Goal: Information Seeking & Learning: Learn about a topic

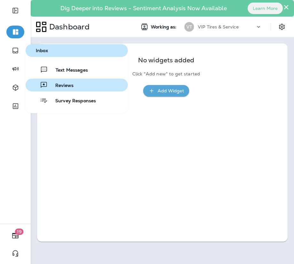
click at [55, 90] on button "Reviews" at bounding box center [77, 85] width 102 height 13
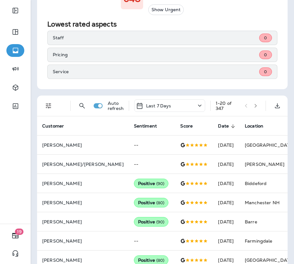
scroll to position [167, 0]
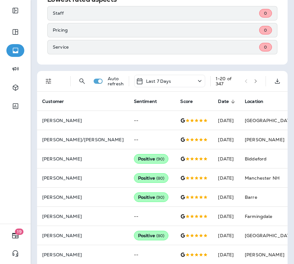
click at [51, 88] on div "Auto refresh Last 7 Days 1 - 20 of 347" at bounding box center [163, 81] width 243 height 20
click at [46, 78] on icon "Filters" at bounding box center [49, 81] width 8 height 8
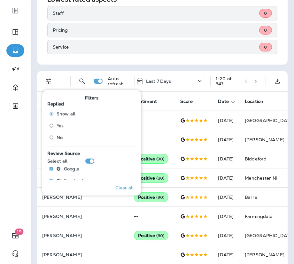
scroll to position [15, 0]
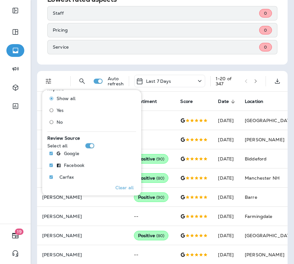
click at [61, 106] on label "Yes" at bounding box center [60, 110] width 29 height 10
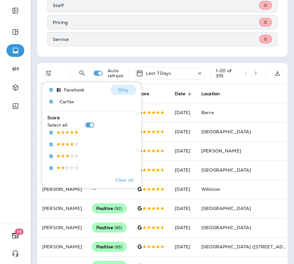
scroll to position [86, 0]
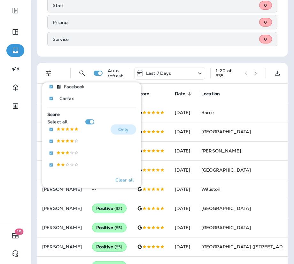
click at [123, 131] on p "Only" at bounding box center [123, 129] width 11 height 5
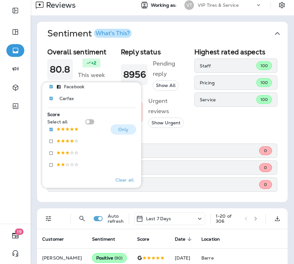
scroll to position [167, 0]
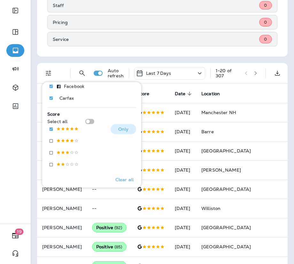
click at [121, 128] on p "Only" at bounding box center [123, 129] width 11 height 5
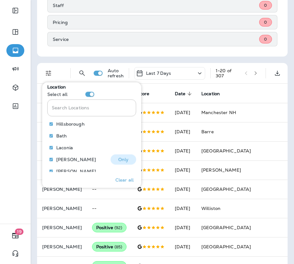
scroll to position [0, 0]
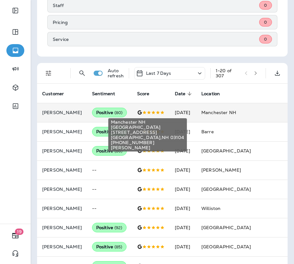
scroll to position [0, 117]
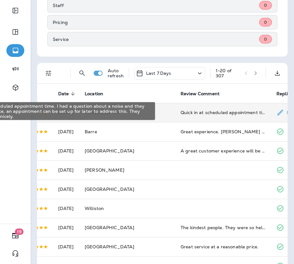
click at [227, 113] on div "Quick in at scheduled appointment time. I had a question about a noise and they…" at bounding box center [224, 112] width 86 height 6
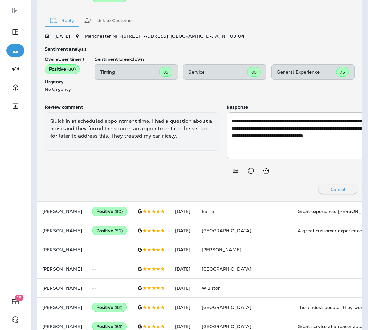
scroll to position [219, 0]
drag, startPoint x: 275, startPoint y: 0, endPoint x: 143, endPoint y: 180, distance: 222.4
click at [143, 177] on div "Review comment Quick in at scheduled appointment time. I had a question about a…" at bounding box center [132, 140] width 174 height 73
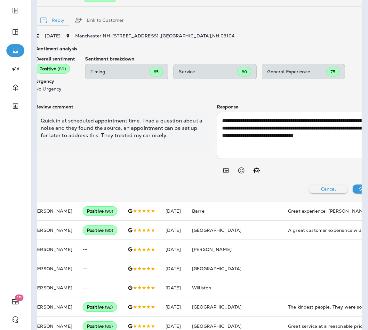
scroll to position [0, 0]
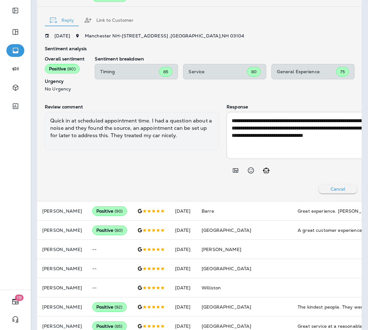
click at [151, 146] on div "Quick in at scheduled appointment time. I had a question about a noise and they…" at bounding box center [132, 131] width 174 height 38
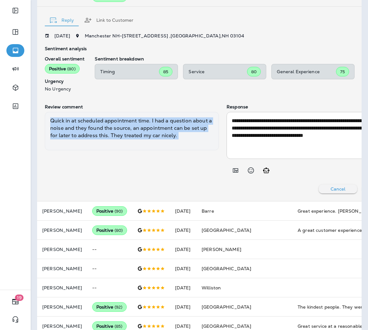
click at [151, 146] on div "Quick in at scheduled appointment time. I had a question about a noise and they…" at bounding box center [132, 131] width 174 height 38
click at [192, 168] on div "Review comment Quick in at scheduled appointment time. I had a question about a…" at bounding box center [132, 140] width 174 height 73
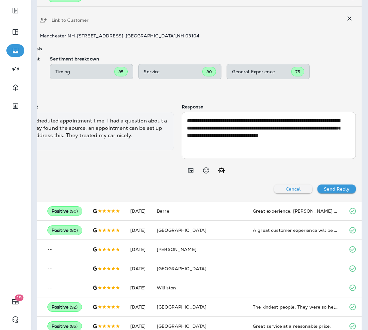
scroll to position [0, 44]
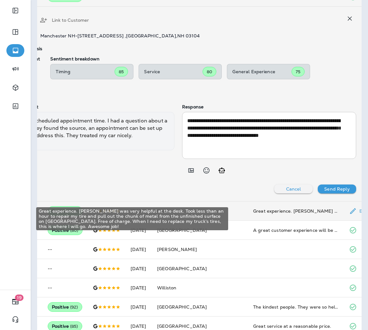
click at [253, 214] on div "Great experience. [PERSON_NAME] was very helpful at the desk. Took less than an…" at bounding box center [296, 211] width 86 height 6
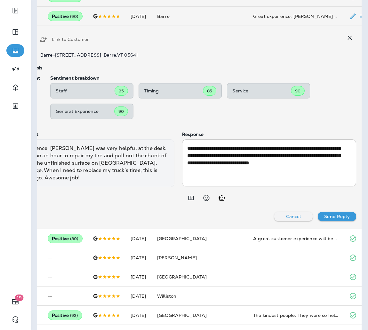
scroll to position [0, 0]
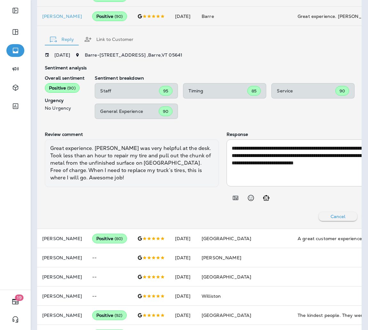
click at [93, 177] on div "Great experience. [PERSON_NAME] was very helpful at the desk. Took less than an…" at bounding box center [132, 163] width 174 height 47
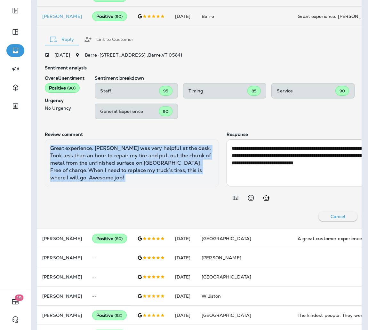
click at [93, 177] on div "Great experience. [PERSON_NAME] was very helpful at the desk. Took less than an…" at bounding box center [132, 163] width 174 height 47
click at [128, 205] on div "Review comment Great experience. [PERSON_NAME] was very helpful at the desk. To…" at bounding box center [132, 168] width 174 height 73
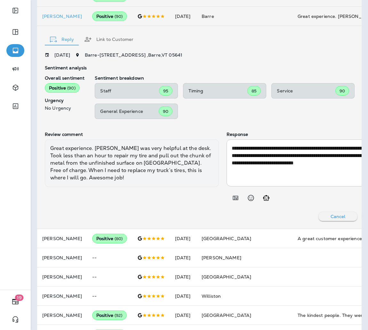
click at [111, 181] on div "Great experience. [PERSON_NAME] was very helpful at the desk. Took less than an…" at bounding box center [132, 163] width 174 height 47
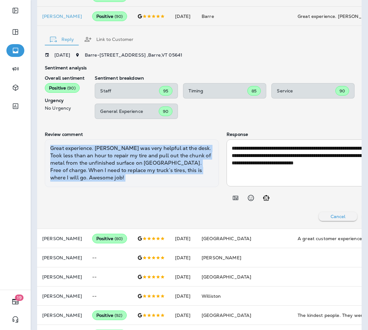
click at [111, 181] on div "Great experience. [PERSON_NAME] was very helpful at the desk. Took less than an…" at bounding box center [132, 163] width 174 height 47
copy div "Great experience. [PERSON_NAME] was very helpful at the desk. Took less than an…"
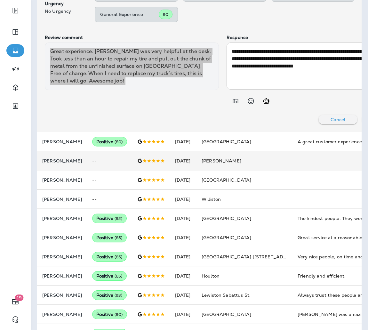
scroll to position [0, 45]
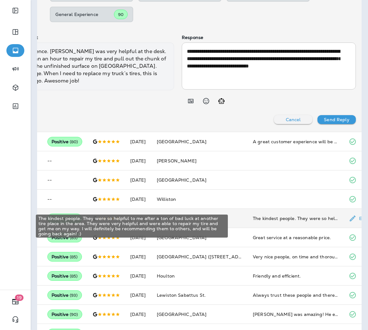
click at [262, 222] on div "The kindest people. They were so helpful to me after a ton of bad luck at anoth…" at bounding box center [296, 218] width 86 height 6
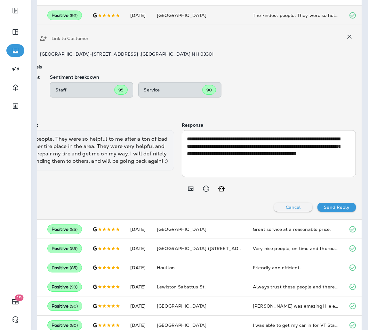
click at [82, 166] on div "The kindest people. They were so helpful to me after a ton of bad luck at anoth…" at bounding box center [87, 150] width 174 height 40
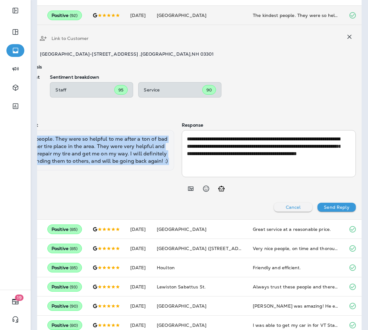
click at [82, 166] on div "The kindest people. They were so helpful to me after a ton of bad luck at anoth…" at bounding box center [87, 150] width 174 height 40
copy div "The kindest people. They were so helpful to me after a ton of bad luck at anoth…"
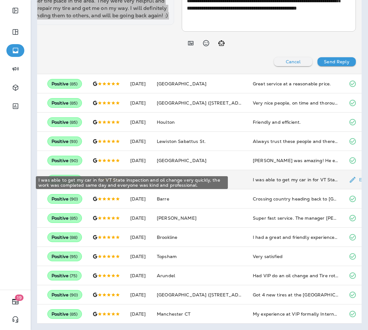
scroll to position [467, 0]
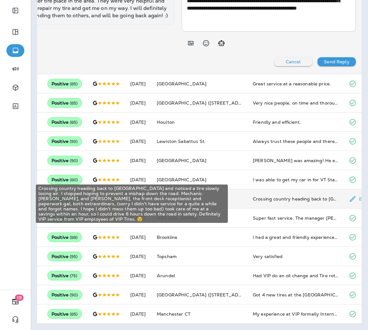
click at [256, 202] on div "Crossing country heading back to [GEOGRAPHIC_DATA] and noticed a tire slowly lo…" at bounding box center [296, 199] width 86 height 6
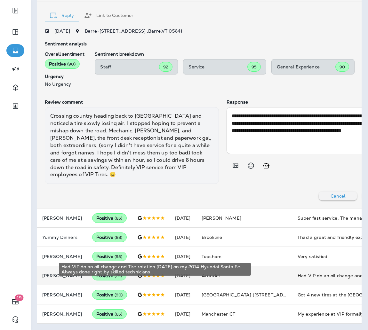
scroll to position [0, 35]
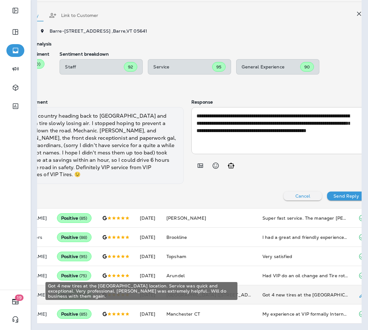
click at [279, 264] on div "Got 4 new tires at the [GEOGRAPHIC_DATA] location. Service was quick and except…" at bounding box center [305, 295] width 86 height 6
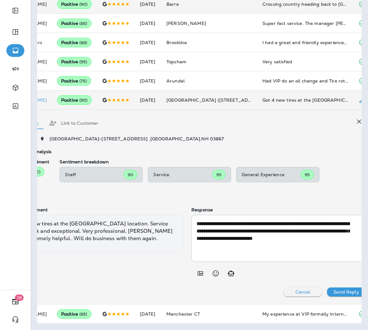
scroll to position [0, 0]
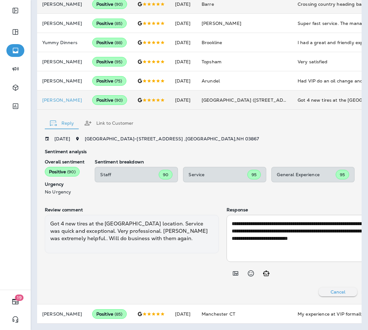
click at [136, 220] on div "Got 4 new tires at the [GEOGRAPHIC_DATA] location. Service was quick and except…" at bounding box center [132, 234] width 174 height 38
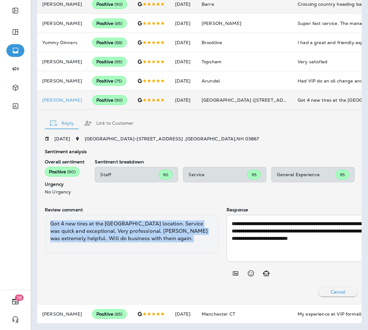
click at [136, 220] on div "Got 4 new tires at the [GEOGRAPHIC_DATA] location. Service was quick and except…" at bounding box center [132, 234] width 174 height 38
copy div "Got 4 new tires at the [GEOGRAPHIC_DATA] location. Service was quick and except…"
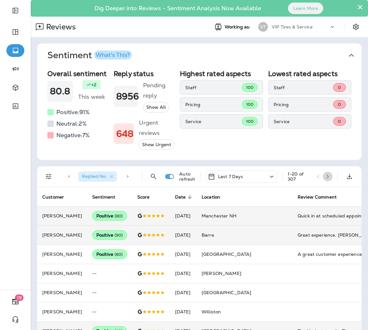
click at [323, 181] on button "button" at bounding box center [328, 177] width 10 height 10
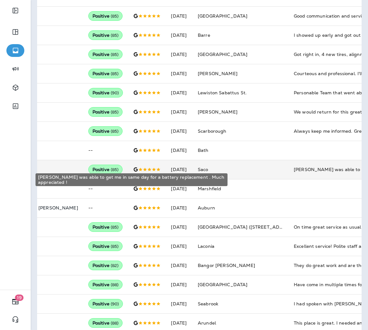
scroll to position [200, 0]
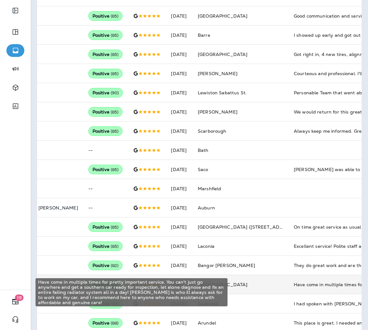
click at [294, 264] on div "Have come in multiple times for pretty important service. You can't just go any…" at bounding box center [337, 285] width 86 height 6
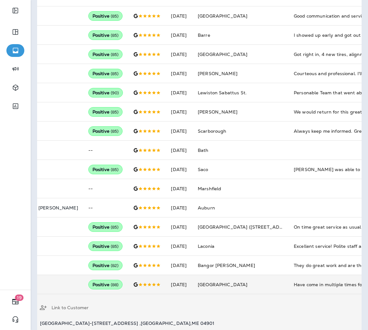
scroll to position [375, 0]
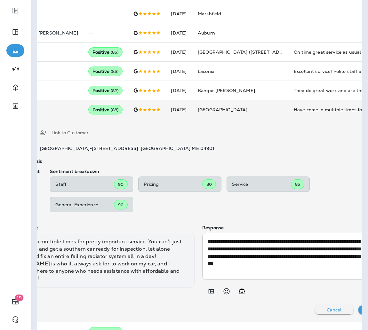
click at [110, 264] on div "Have come in multiple times for pretty important service. You can't just go any…" at bounding box center [97, 260] width 195 height 55
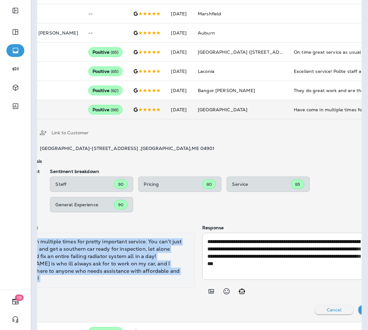
click at [110, 264] on div "Have come in multiple times for pretty important service. You can't just go any…" at bounding box center [97, 260] width 195 height 55
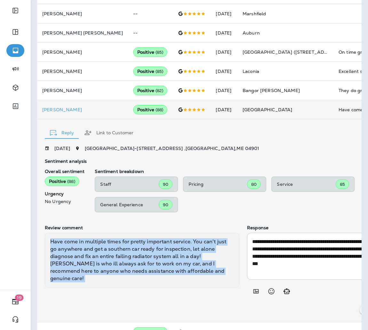
copy div "Have come in multiple times for pretty important service. You can't just go any…"
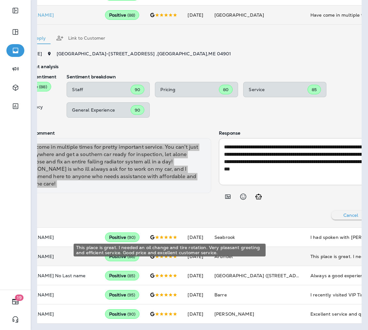
scroll to position [0, 45]
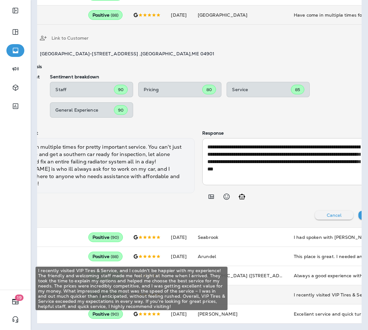
click at [294, 264] on div "I recently visited VIP Tires & Service, and I couldn't be happier with my exper…" at bounding box center [337, 295] width 86 height 6
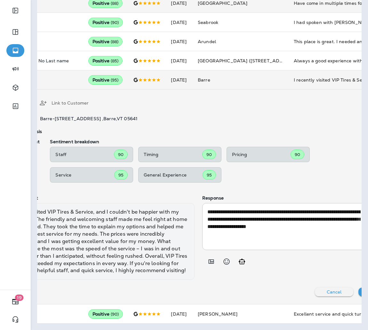
scroll to position [0, 0]
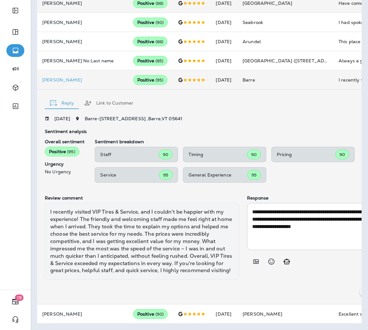
click at [158, 245] on div "I recently visited VIP Tires & Service, and I couldn't be happier with my exper…" at bounding box center [142, 241] width 195 height 77
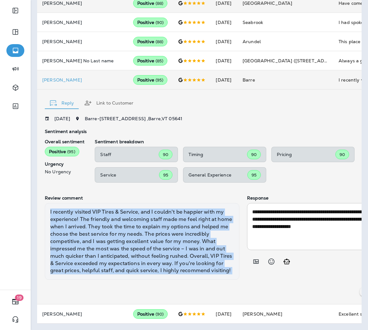
click at [158, 245] on div "I recently visited VIP Tires & Service, and I couldn't be happier with my exper…" at bounding box center [142, 241] width 195 height 77
copy div "I recently visited VIP Tires & Service, and I couldn't be happier with my exper…"
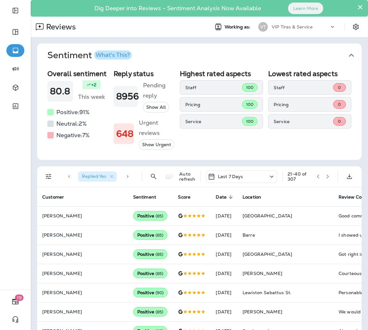
click at [326, 179] on icon "button" at bounding box center [328, 176] width 4 height 4
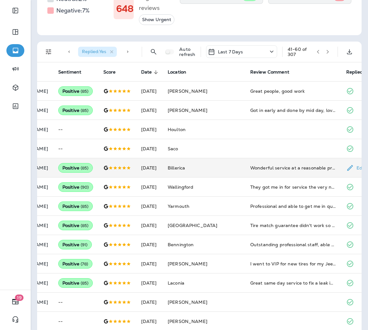
scroll to position [128, 0]
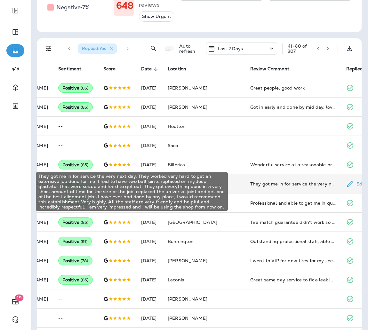
click at [263, 187] on div "They got me in for service the very next day. They worked very hard to get an e…" at bounding box center [293, 184] width 86 height 6
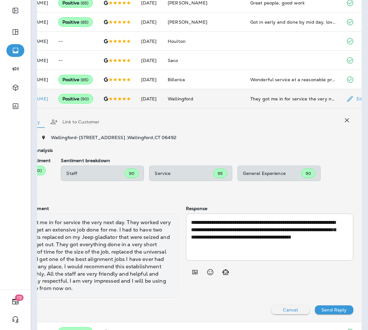
scroll to position [0, 0]
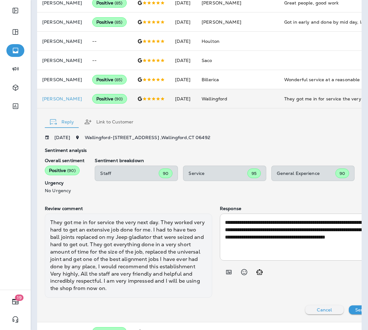
click at [133, 260] on div "They got me in for service the very next day. They worked very hard to get an e…" at bounding box center [128, 256] width 167 height 84
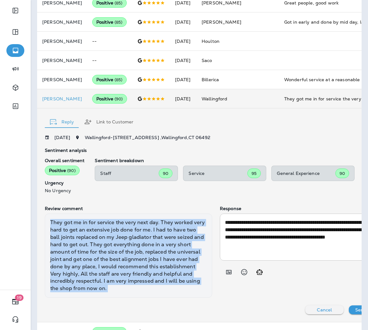
click at [133, 260] on div "They got me in for service the very next day. They worked very hard to get an e…" at bounding box center [128, 256] width 167 height 84
copy div "They got me in for service the very next day. They worked very hard to get an e…"
click at [133, 260] on div "They got me in for service the very next day. They worked very hard to get an e…" at bounding box center [128, 256] width 167 height 84
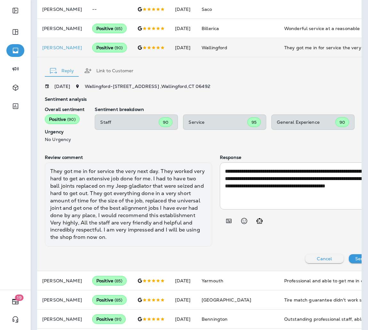
scroll to position [271, 0]
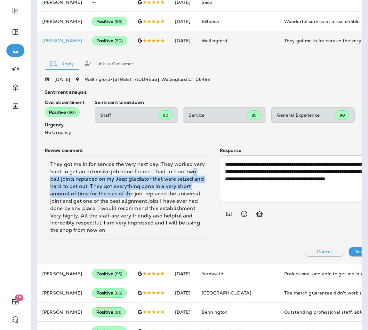
drag, startPoint x: 56, startPoint y: 189, endPoint x: 156, endPoint y: 200, distance: 99.9
click at [156, 200] on div "They got me in for service the very next day. They worked very hard to get an e…" at bounding box center [128, 198] width 167 height 84
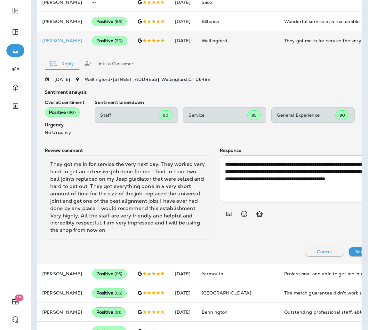
click at [161, 229] on div "They got me in for service the very next day. They worked very hard to get an e…" at bounding box center [128, 198] width 167 height 84
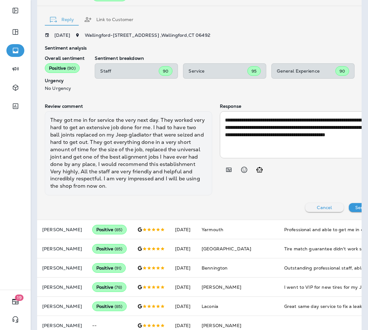
scroll to position [319, 0]
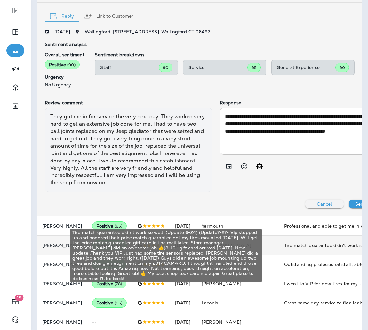
click at [284, 249] on div "Tire match guarantee didn't work so well. (Update 6-24) (Update7-27- Vip steppe…" at bounding box center [327, 245] width 86 height 6
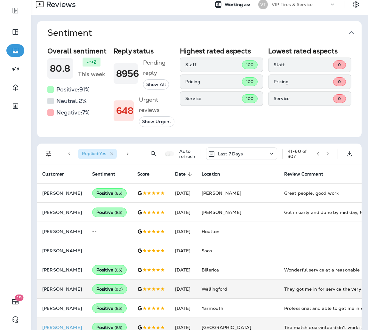
scroll to position [0, 0]
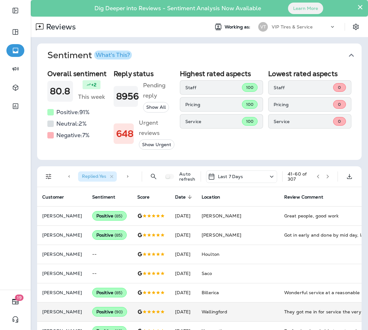
click at [323, 181] on button "button" at bounding box center [328, 177] width 10 height 10
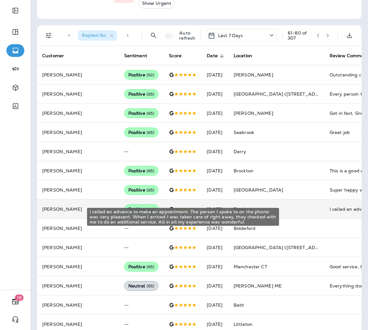
click at [330, 213] on div "I called an advance to make an appointment. The person I spoke to on the phone …" at bounding box center [373, 209] width 86 height 6
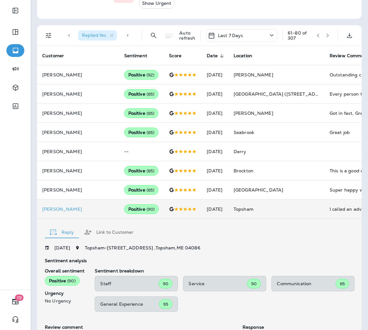
scroll to position [240, 0]
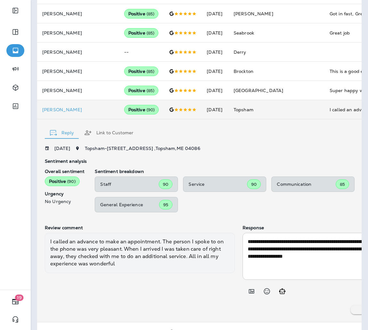
click at [121, 257] on div "I called an advance to make an appointment. The person I spoke to on the phone …" at bounding box center [140, 253] width 190 height 40
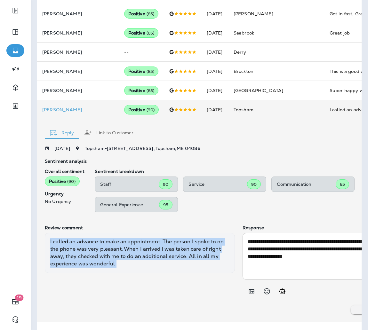
click at [121, 257] on div "I called an advance to make an appointment. The person I spoke to on the phone …" at bounding box center [140, 253] width 190 height 40
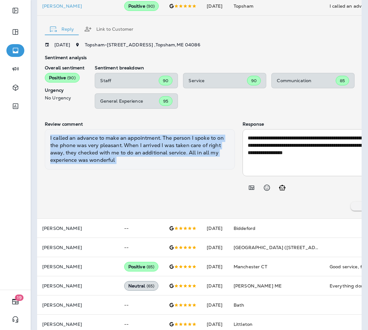
scroll to position [346, 0]
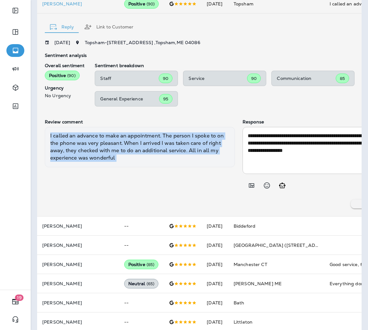
copy div "I called an advance to make an appointment. The person I spoke to on the phone …"
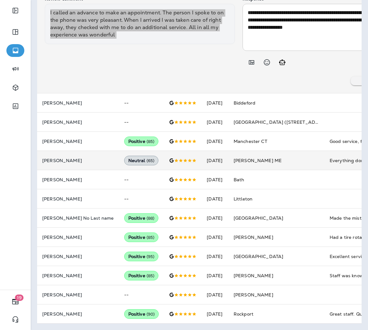
scroll to position [0, 51]
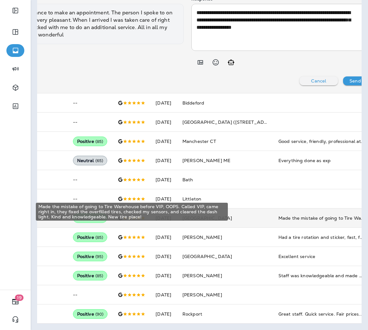
click at [289, 215] on div "Made the mistake of going to Tire Warehouse before VIP, OOPS. Called VIP, came …" at bounding box center [321, 218] width 86 height 6
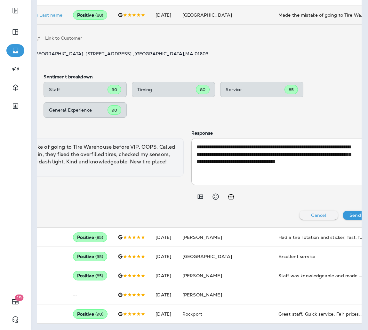
scroll to position [0, 0]
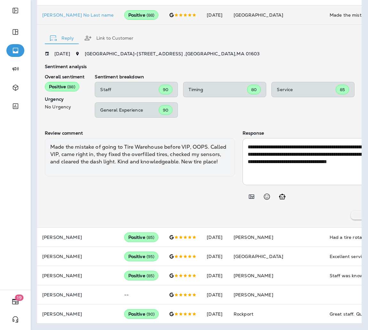
click at [98, 161] on div "Made the mistake of going to Tire Warehouse before VIP, OOPS. Called VIP, came …" at bounding box center [140, 157] width 190 height 38
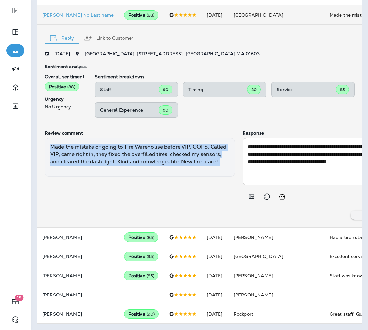
click at [98, 161] on div "Made the mistake of going to Tire Warehouse before VIP, OOPS. Called VIP, came …" at bounding box center [140, 157] width 190 height 38
copy div "Made the mistake of going to Tire Warehouse before VIP, OOPS. Called VIP, came …"
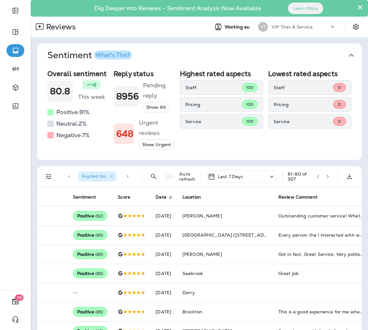
click at [323, 181] on button "button" at bounding box center [328, 177] width 10 height 10
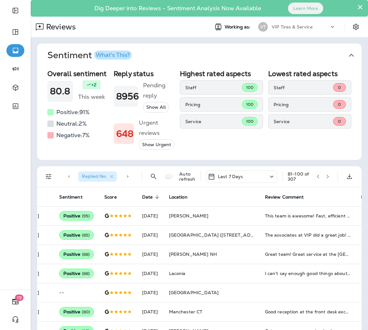
scroll to position [0, 44]
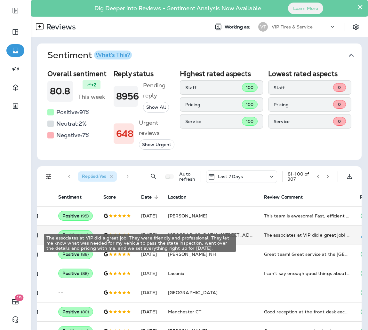
click at [264, 238] on div "The associates at VIP did a great job! They were friendly and professional. The…" at bounding box center [307, 235] width 86 height 6
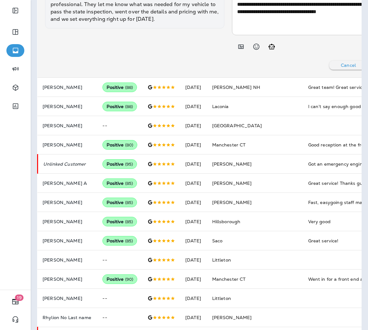
scroll to position [404, 0]
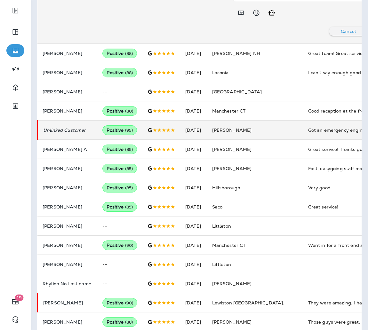
click at [309, 133] on div "Got an emergency engine broken on my way to [GEOGRAPHIC_DATA]. I was towed to V…" at bounding box center [351, 130] width 86 height 6
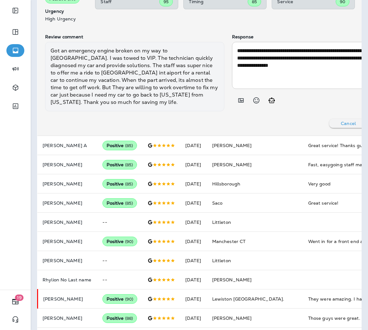
scroll to position [349, 0]
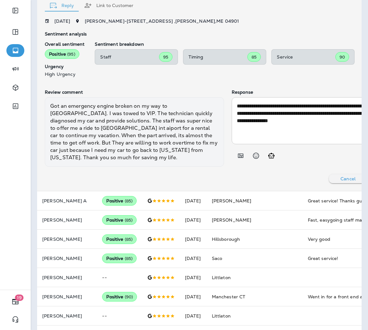
click at [148, 141] on div "Got an emergency engine broken on my way to [GEOGRAPHIC_DATA]. I was towed to V…" at bounding box center [134, 131] width 179 height 69
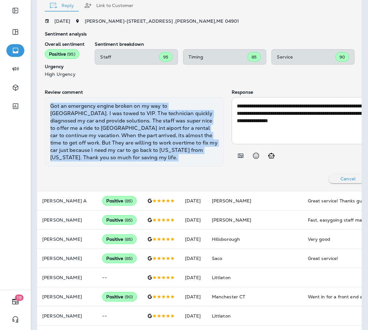
click at [148, 141] on div "Got an emergency engine broken on my way to [GEOGRAPHIC_DATA]. I was towed to V…" at bounding box center [134, 131] width 179 height 69
copy div "Got an emergency engine broken on my way to [GEOGRAPHIC_DATA]. I was towed to V…"
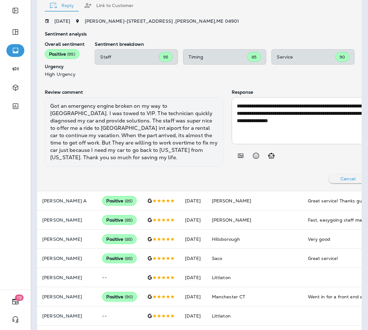
click at [142, 183] on div "Cancel Send Reply" at bounding box center [228, 178] width 366 height 9
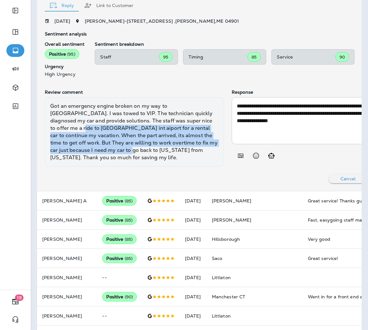
drag, startPoint x: 63, startPoint y: 136, endPoint x: 145, endPoint y: 160, distance: 84.7
click at [145, 160] on div "Got an emergency engine broken on my way to [GEOGRAPHIC_DATA]. I was towed to V…" at bounding box center [134, 131] width 179 height 69
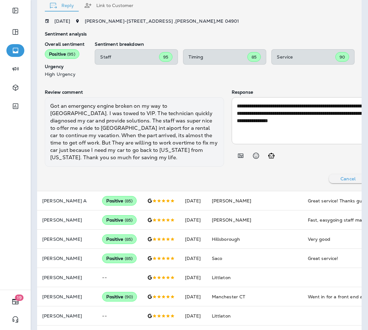
click at [136, 183] on div "Cancel Send Reply" at bounding box center [228, 178] width 366 height 9
click at [112, 167] on div "Got an emergency engine broken on my way to [GEOGRAPHIC_DATA]. I was towed to V…" at bounding box center [134, 131] width 179 height 69
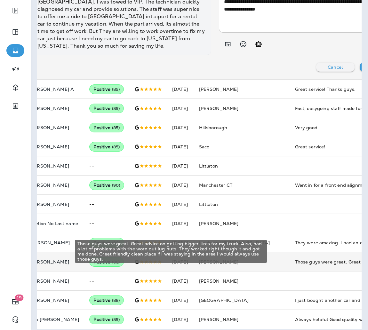
scroll to position [480, 0]
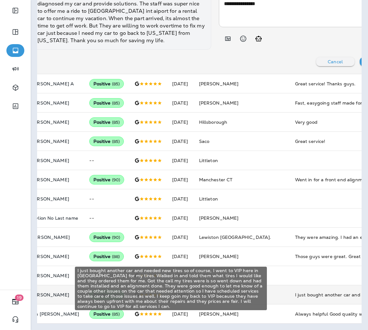
click at [296, 264] on div "I just bought another car and needed new tires so of course, I went to VIP here…" at bounding box center [338, 295] width 86 height 6
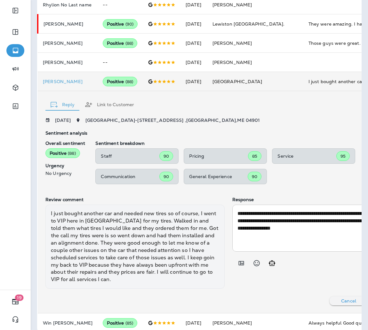
scroll to position [0, 0]
click at [115, 264] on div "I just bought another car and needed new tires so of course, I went to VIP here…" at bounding box center [134, 247] width 179 height 84
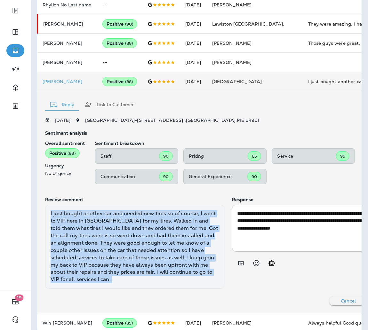
click at [115, 264] on div "I just bought another car and needed new tires so of course, I went to VIP here…" at bounding box center [134, 247] width 179 height 84
copy div "I just bought another car and needed new tires so of course, I went to VIP here…"
click at [183, 264] on div "I just bought another car and needed new tires so of course, I went to VIP here…" at bounding box center [134, 247] width 179 height 84
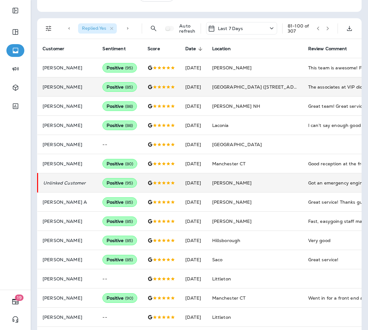
scroll to position [0, 0]
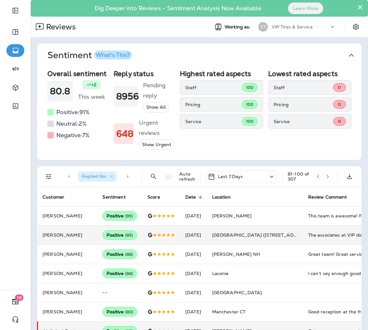
click at [326, 179] on icon "button" at bounding box center [328, 176] width 4 height 4
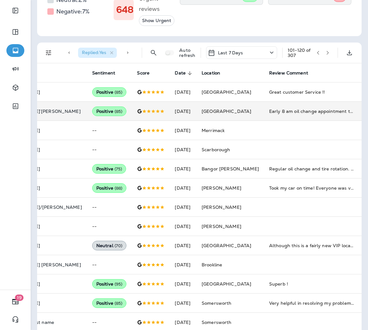
scroll to position [131, 0]
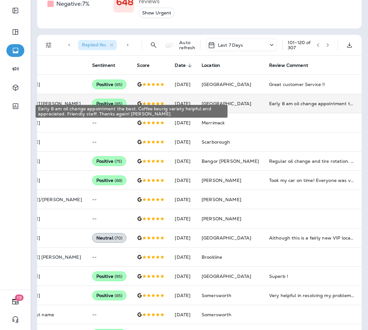
click at [269, 107] on div "Early 8 am oil change appointment the best. Coffee keurig variety helpful and a…" at bounding box center [312, 104] width 86 height 6
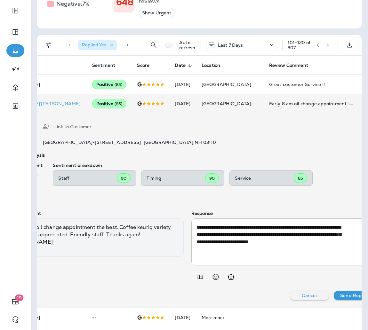
click at [116, 255] on div "Early 8 am oil change appointment the best. Coffee keurig variety helpful and a…" at bounding box center [93, 238] width 181 height 38
click at [102, 237] on div "Early 8 am oil change appointment the best. Coffee keurig variety helpful and a…" at bounding box center [93, 238] width 181 height 38
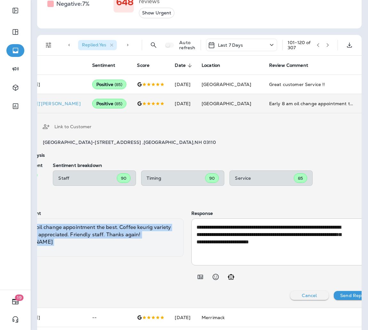
click at [102, 237] on div "Early 8 am oil change appointment the best. Coffee keurig variety helpful and a…" at bounding box center [93, 238] width 181 height 38
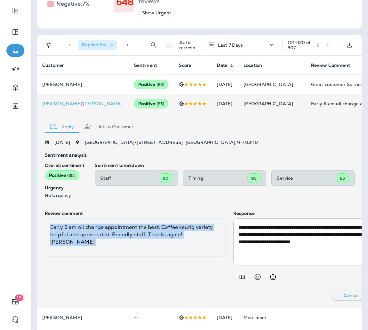
click at [344, 264] on p "Cancel" at bounding box center [351, 295] width 15 height 5
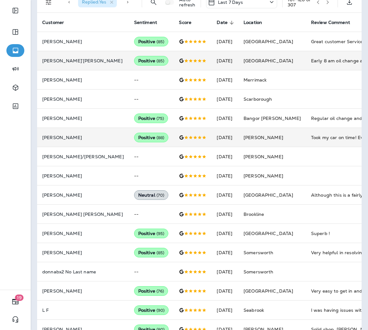
scroll to position [176, 0]
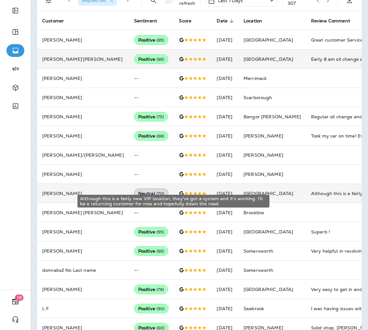
click at [311, 197] on div "Although this is a fairly new VIP location, they've got a system and it's worki…" at bounding box center [354, 193] width 86 height 6
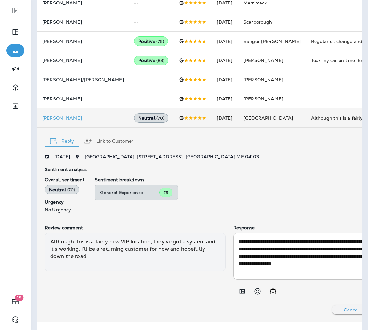
click at [103, 251] on div "Although this is a fairly new VIP location, they've got a system and it's worki…" at bounding box center [135, 252] width 181 height 38
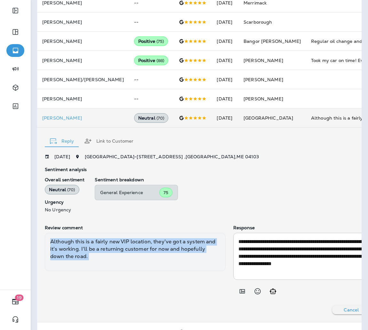
click at [103, 251] on div "Although this is a fairly new VIP location, they've got a system and it's worki…" at bounding box center [135, 252] width 181 height 38
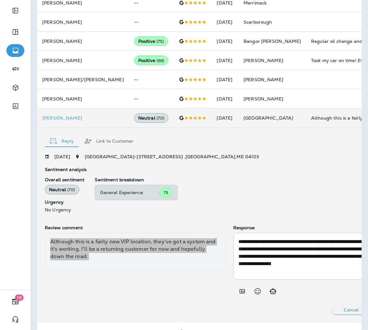
scroll to position [475, 0]
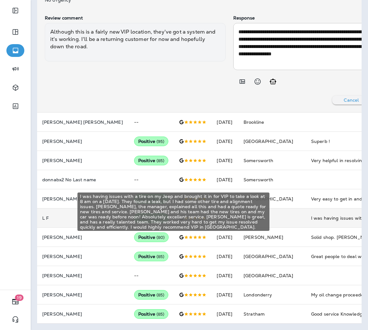
click at [311, 215] on div "I was having issues with a tire on my Jeep and brought it in for VIP to take a …" at bounding box center [354, 218] width 86 height 6
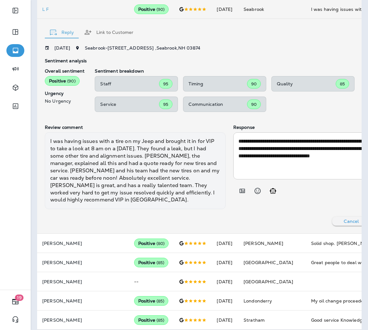
click at [155, 179] on div "I was having issues with a tire on my Jeep and brought it in for VIP to take a …" at bounding box center [135, 171] width 181 height 77
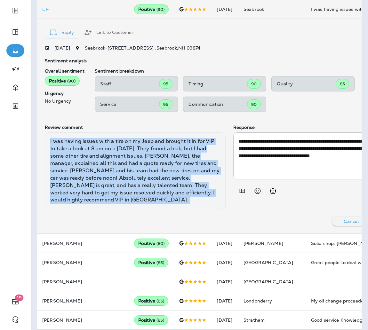
click at [155, 179] on div "I was having issues with a tire on my Jeep and brought it in for VIP to take a …" at bounding box center [135, 171] width 181 height 77
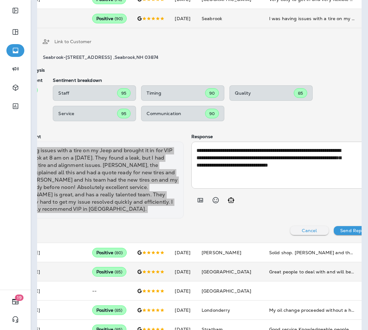
scroll to position [496, 0]
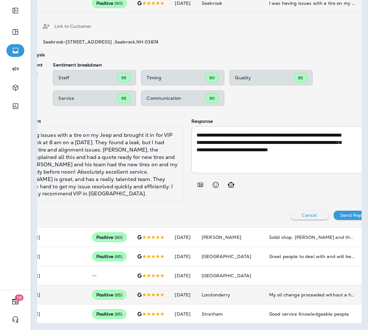
click at [269, 264] on div "My oil change proceeded without a hitch🙂" at bounding box center [312, 295] width 86 height 6
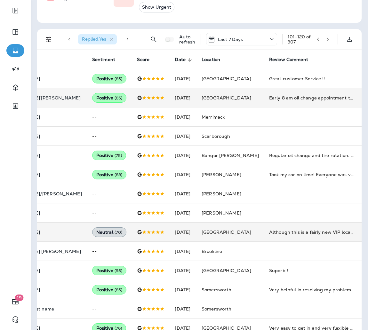
scroll to position [133, 0]
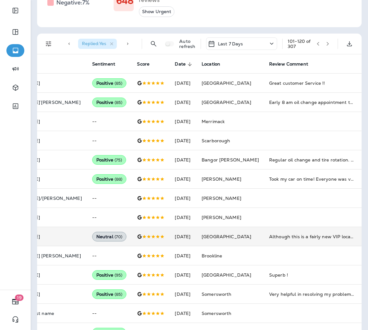
click at [323, 47] on button "button" at bounding box center [328, 44] width 10 height 10
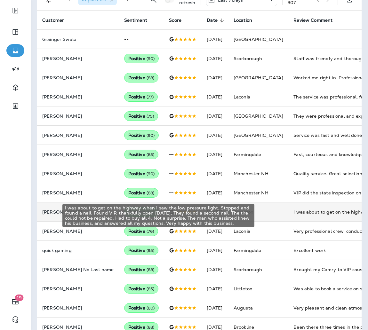
scroll to position [182, 0]
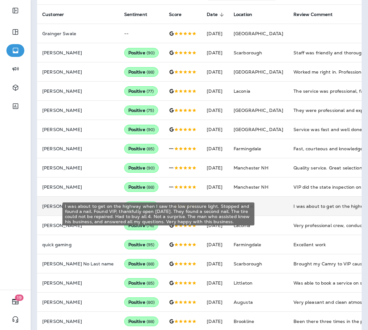
click at [300, 210] on div "I was about to get on the highway when I saw the low pressure light. Stopped an…" at bounding box center [337, 206] width 86 height 6
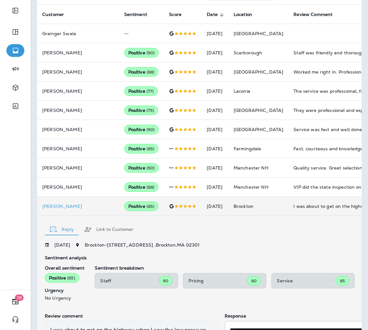
scroll to position [270, 0]
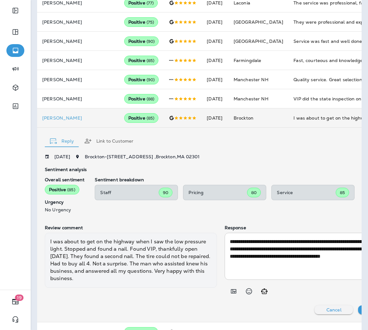
click at [103, 264] on div "I was about to get on the highway when I saw the low pressure light. Stopped an…" at bounding box center [131, 260] width 172 height 55
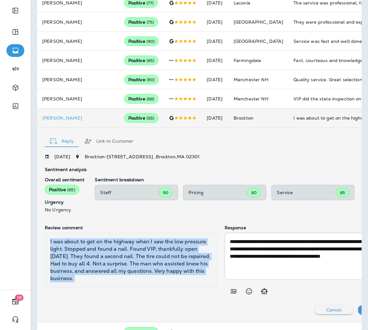
click at [103, 264] on div "I was about to get on the highway when I saw the low pressure light. Stopped an…" at bounding box center [131, 260] width 172 height 55
click at [116, 264] on div "Review comment I was about to get on the highway when I saw the low pressure li…" at bounding box center [131, 261] width 172 height 73
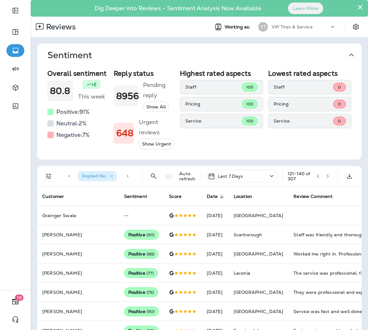
scroll to position [0, 0]
click at [323, 181] on button "button" at bounding box center [328, 177] width 10 height 10
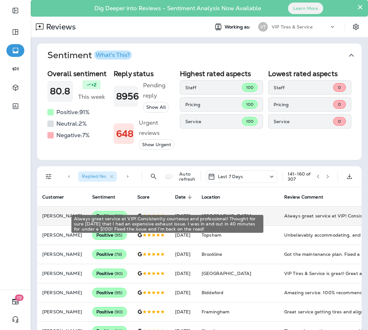
scroll to position [0, 36]
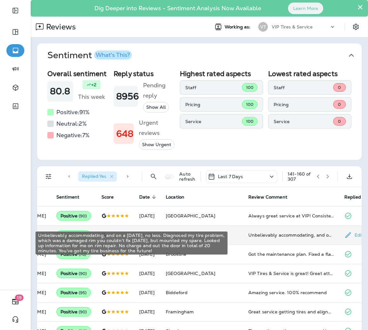
click at [278, 238] on div "Unbelievably accommodating, and on a [DATE], no less. Diagnosed my tire problem…" at bounding box center [291, 235] width 86 height 6
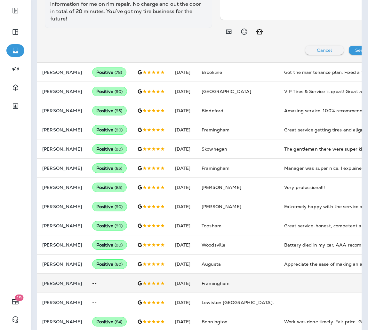
scroll to position [475, 0]
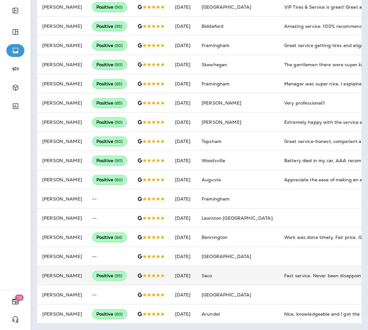
click at [309, 264] on div "Fast service. Never been disappointed using them." at bounding box center [327, 276] width 86 height 6
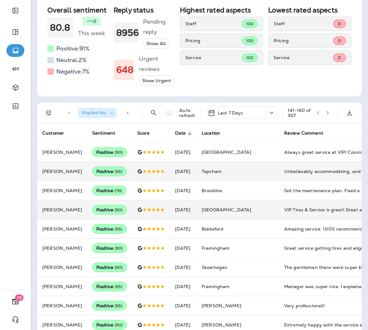
scroll to position [29, 0]
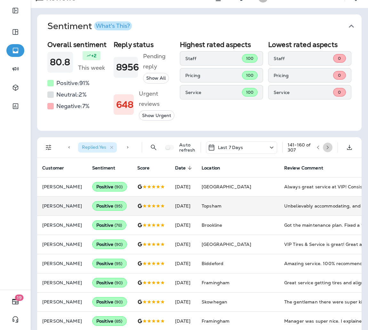
click at [323, 152] on button "button" at bounding box center [328, 148] width 10 height 10
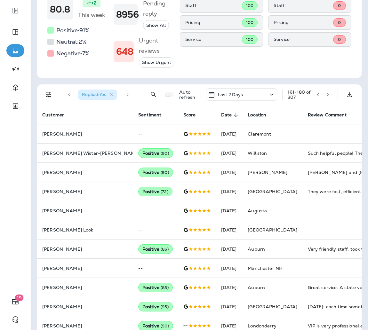
scroll to position [83, 0]
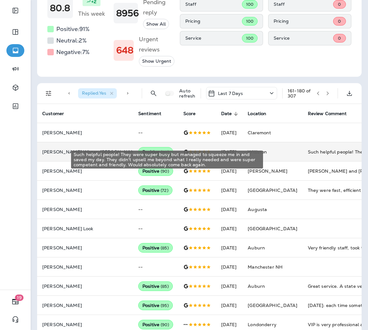
click at [308, 155] on div "Such helpful people! They were super busy but managed to squeeze me in and save…" at bounding box center [351, 152] width 86 height 6
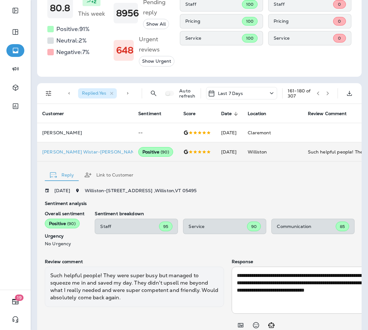
scroll to position [117, 0]
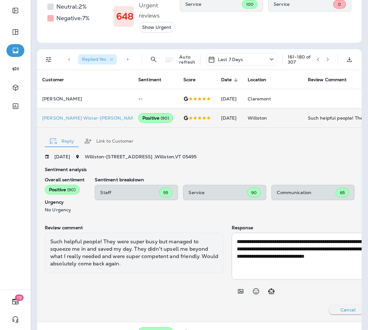
click at [125, 252] on div "Such helpful people! They were super busy but managed to squeeze me in and save…" at bounding box center [134, 253] width 179 height 40
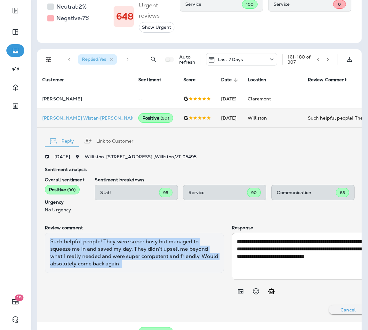
click at [125, 252] on div "Such helpful people! They were super busy but managed to squeeze me in and save…" at bounding box center [134, 253] width 179 height 40
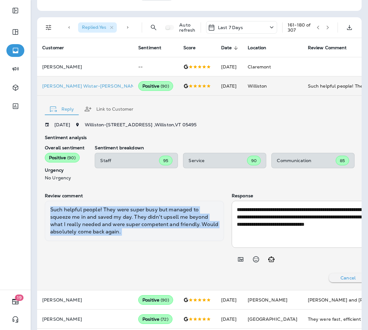
scroll to position [0, 0]
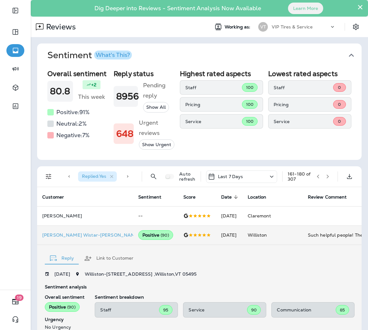
click at [326, 179] on icon "button" at bounding box center [328, 176] width 4 height 4
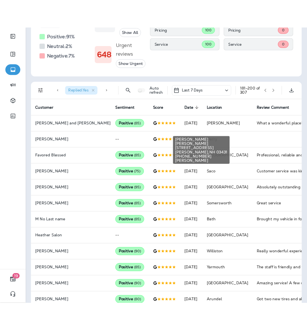
scroll to position [109, 0]
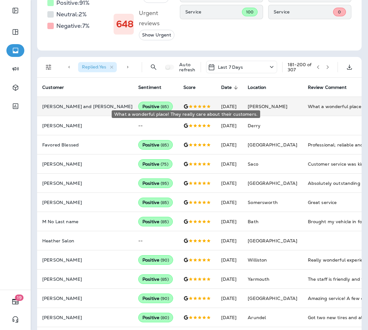
click at [308, 110] on div "What a wonderful place! They really care about their customers." at bounding box center [351, 106] width 86 height 6
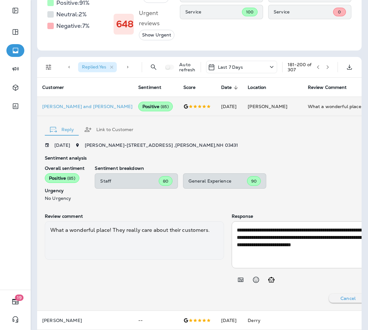
click at [115, 236] on div "What a wonderful place! They really care about their customers." at bounding box center [134, 241] width 179 height 38
